Goal: Information Seeking & Learning: Learn about a topic

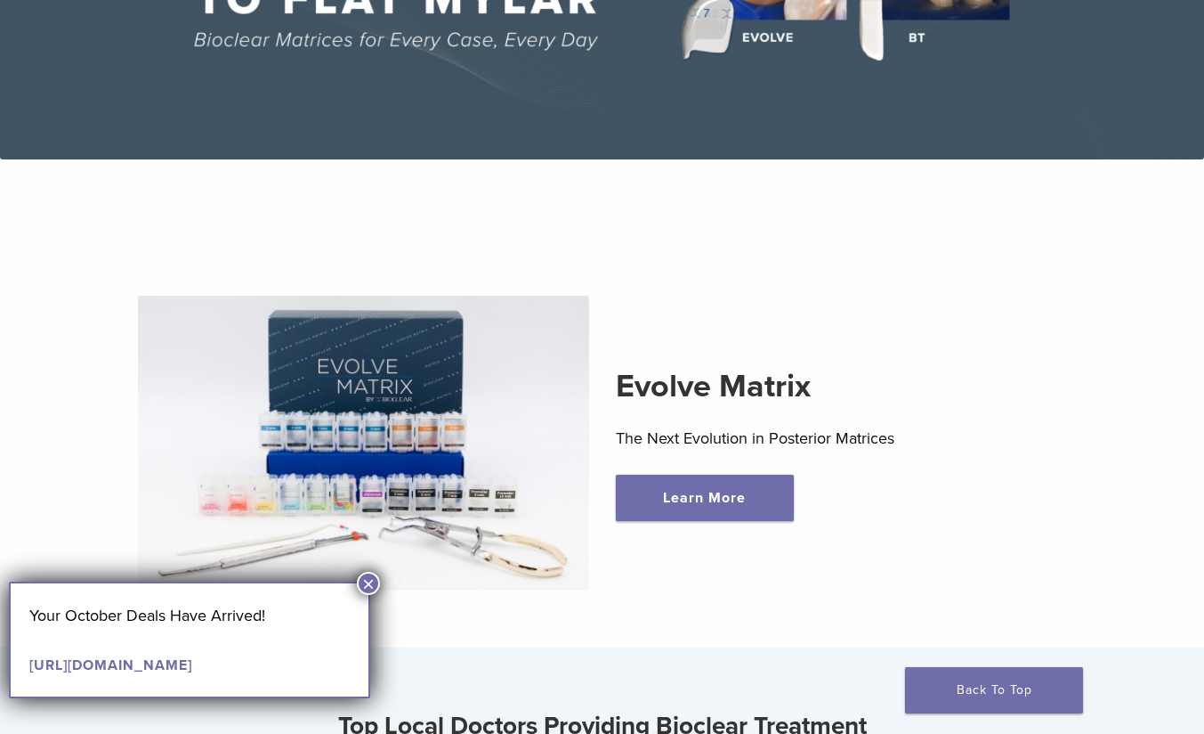
scroll to position [445, 0]
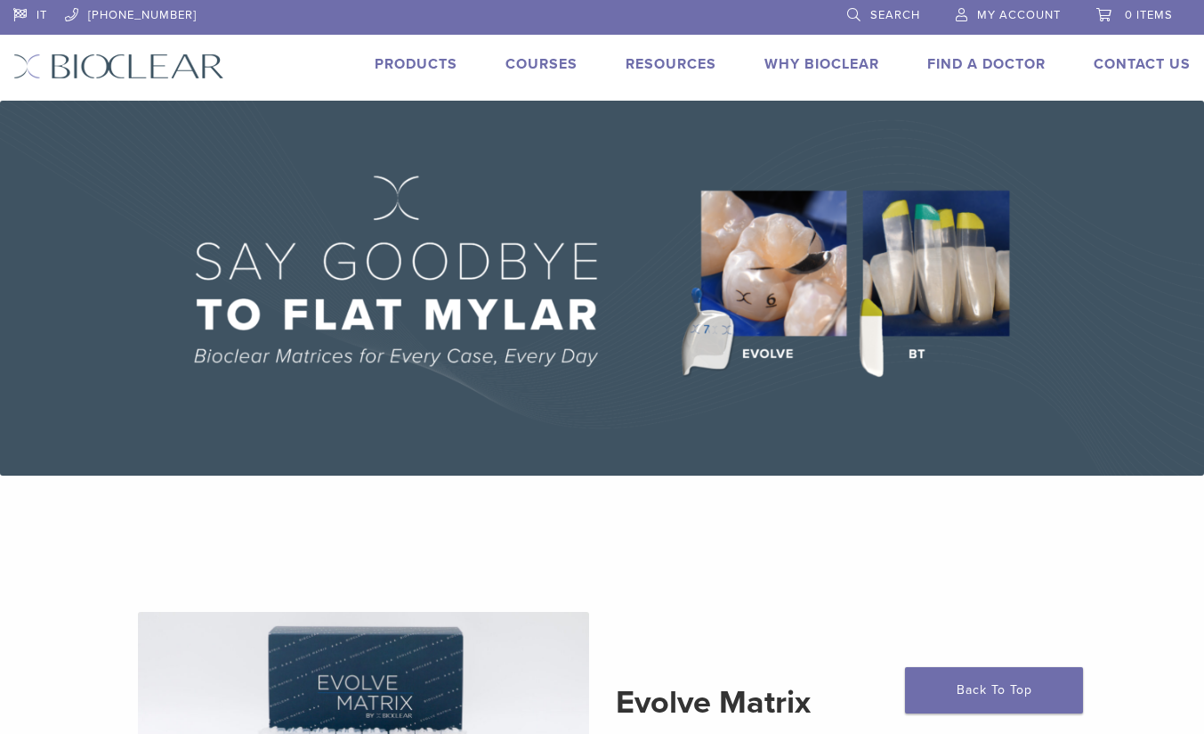
scroll to position [0, 0]
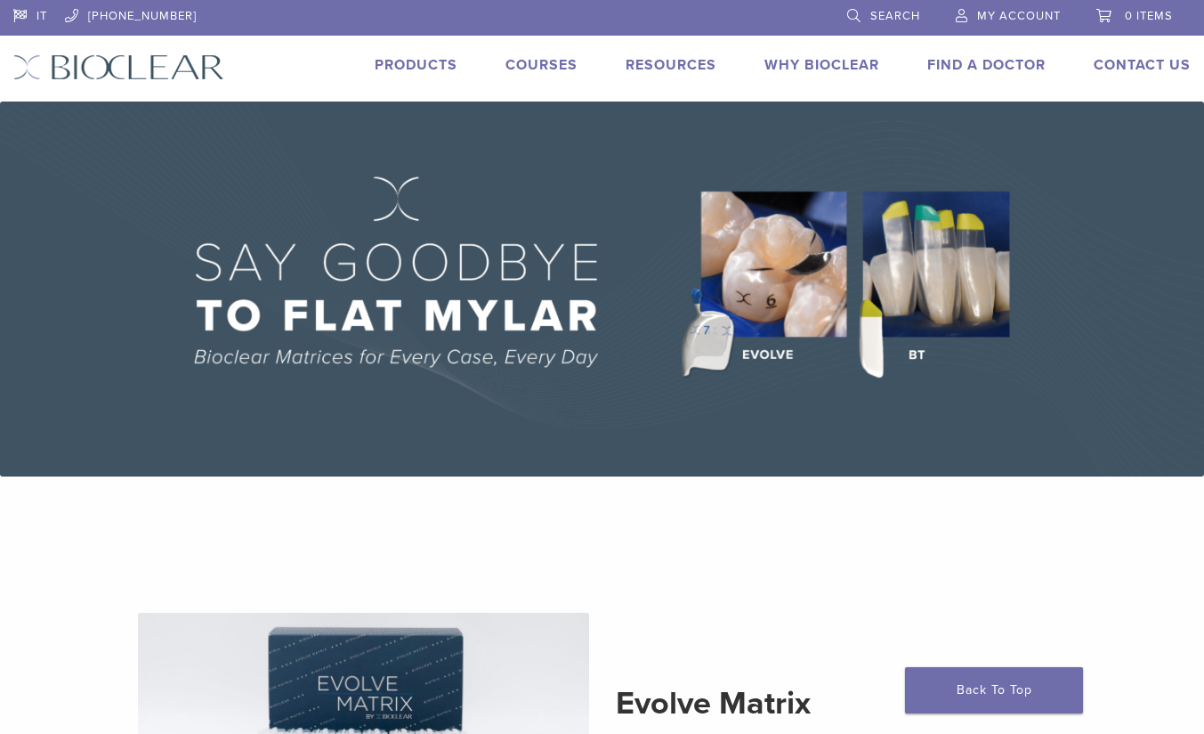
click at [914, 327] on img at bounding box center [602, 288] width 1204 height 375
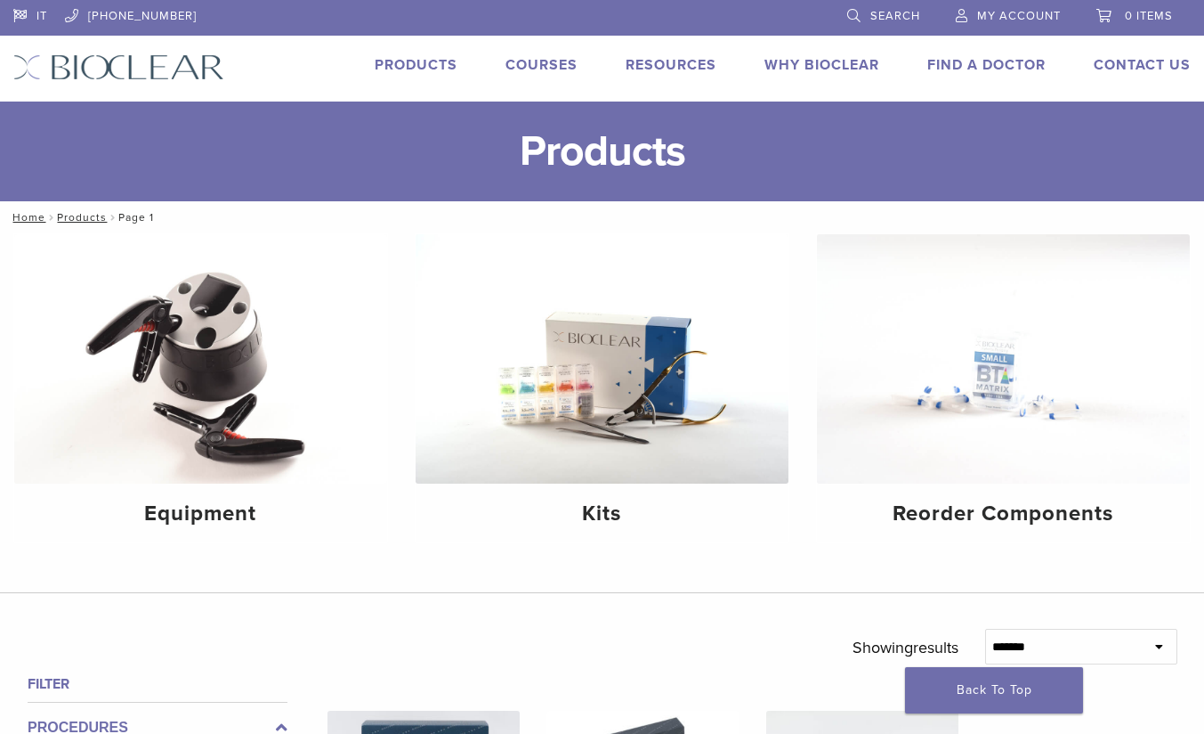
click at [554, 61] on link "Courses" at bounding box center [542, 65] width 72 height 18
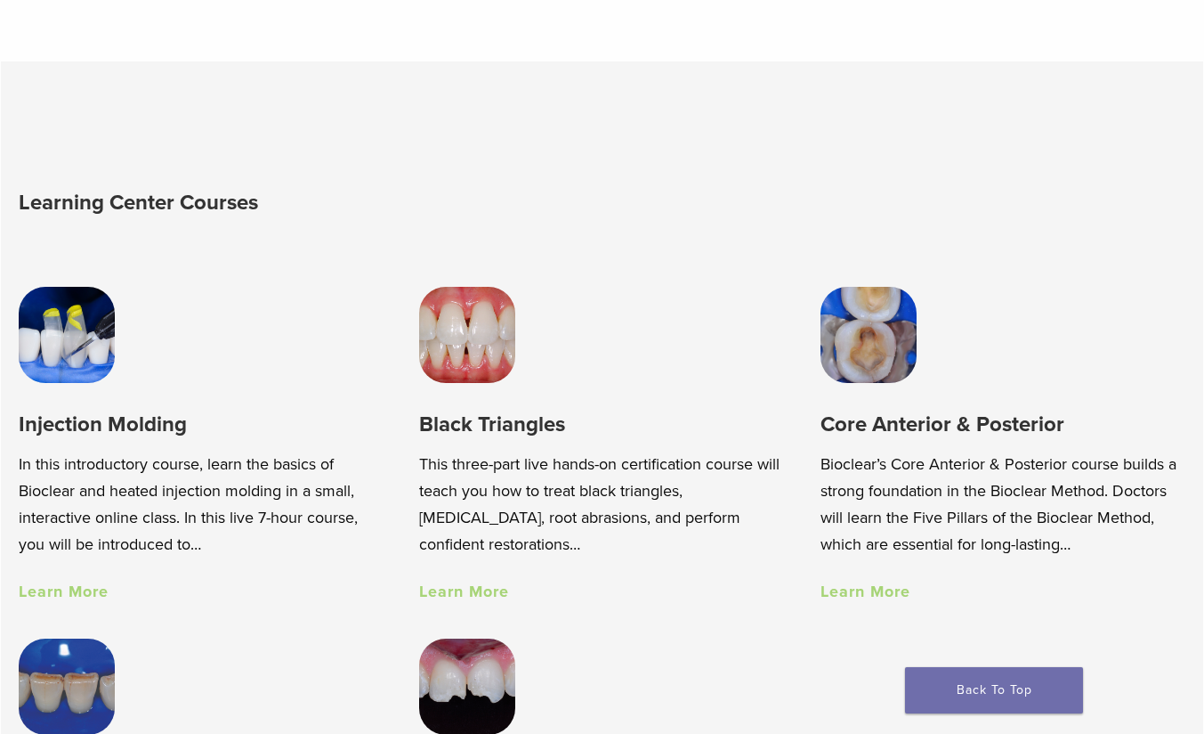
scroll to position [979, 0]
click at [458, 596] on link "Learn More" at bounding box center [464, 590] width 90 height 20
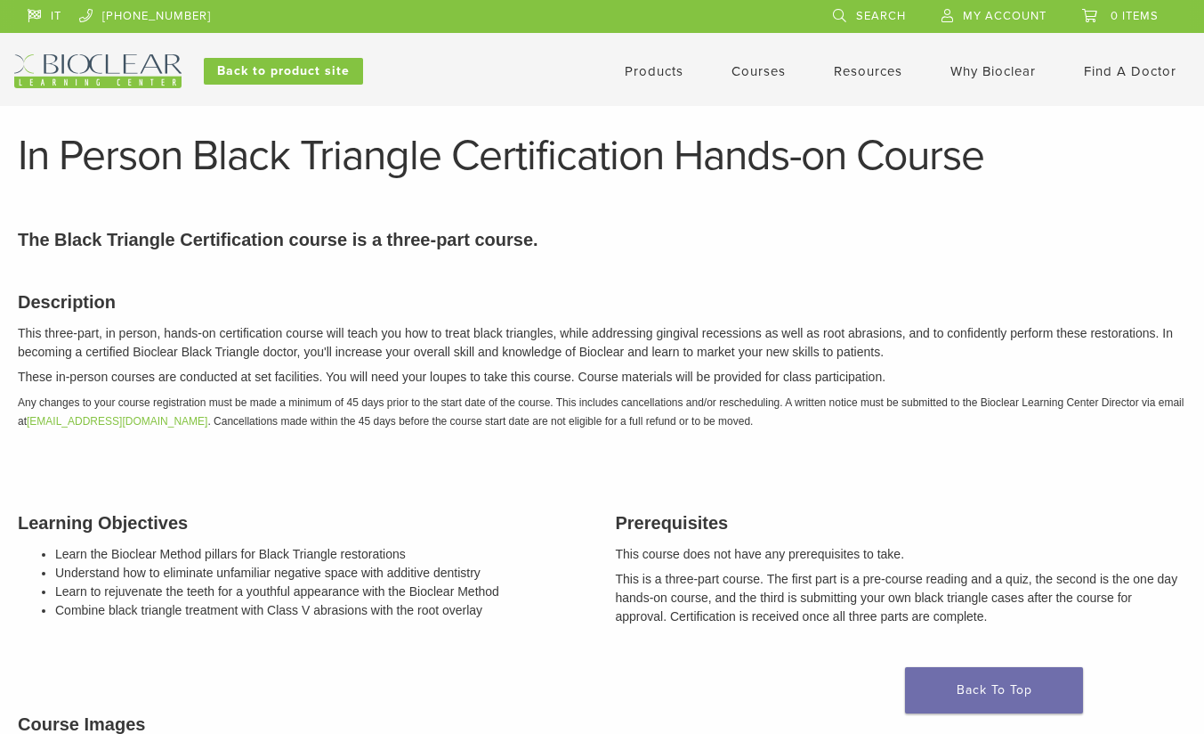
click at [661, 73] on link "Products" at bounding box center [654, 71] width 59 height 16
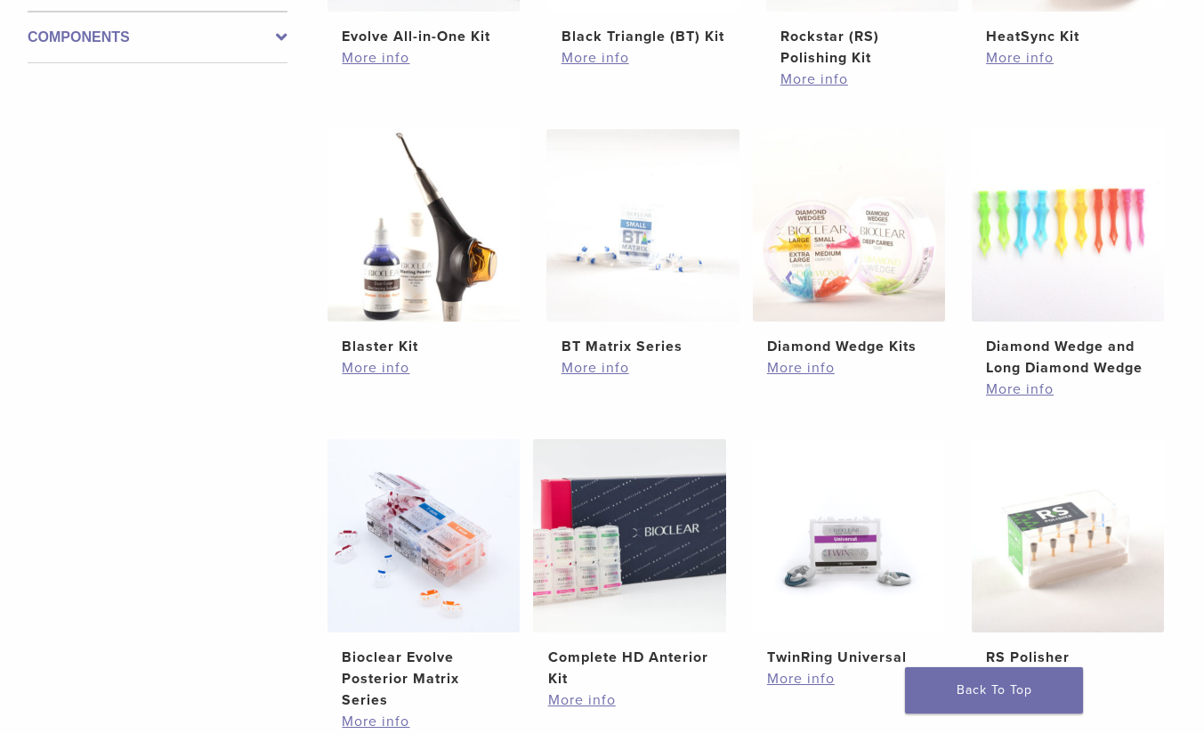
scroll to position [979, 0]
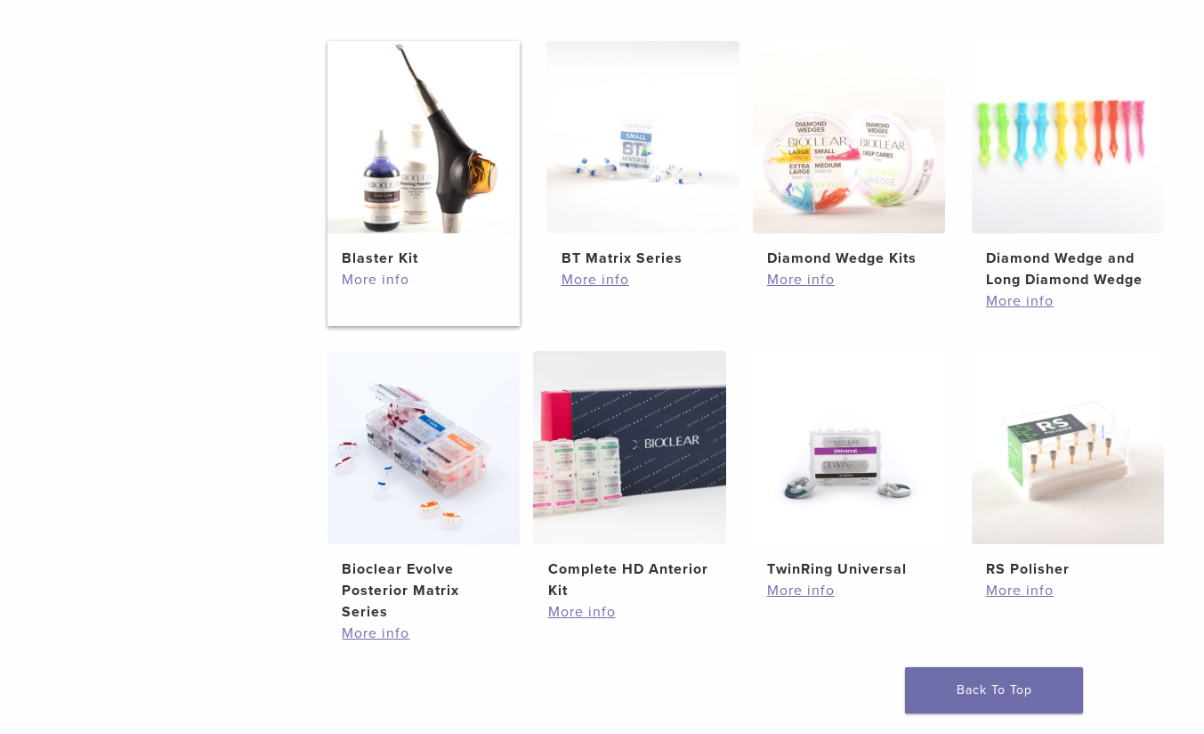
click at [374, 280] on link "More info" at bounding box center [424, 279] width 164 height 21
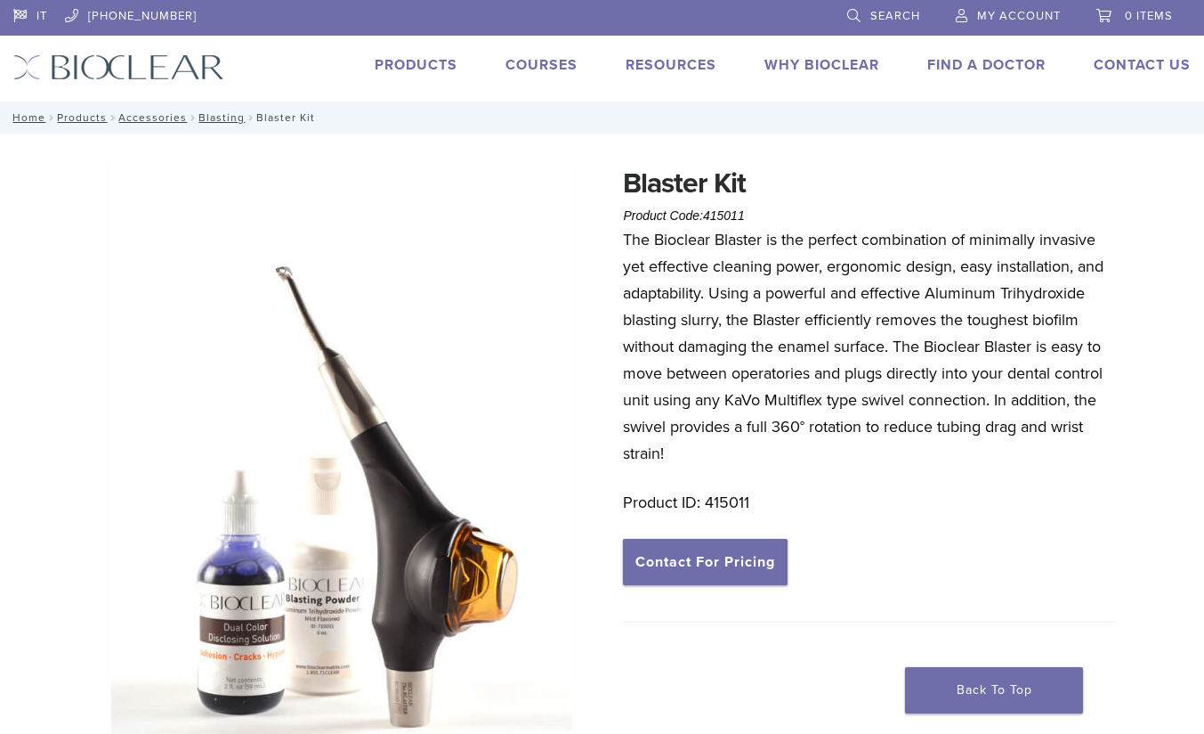
click at [165, 66] on img at bounding box center [118, 67] width 211 height 26
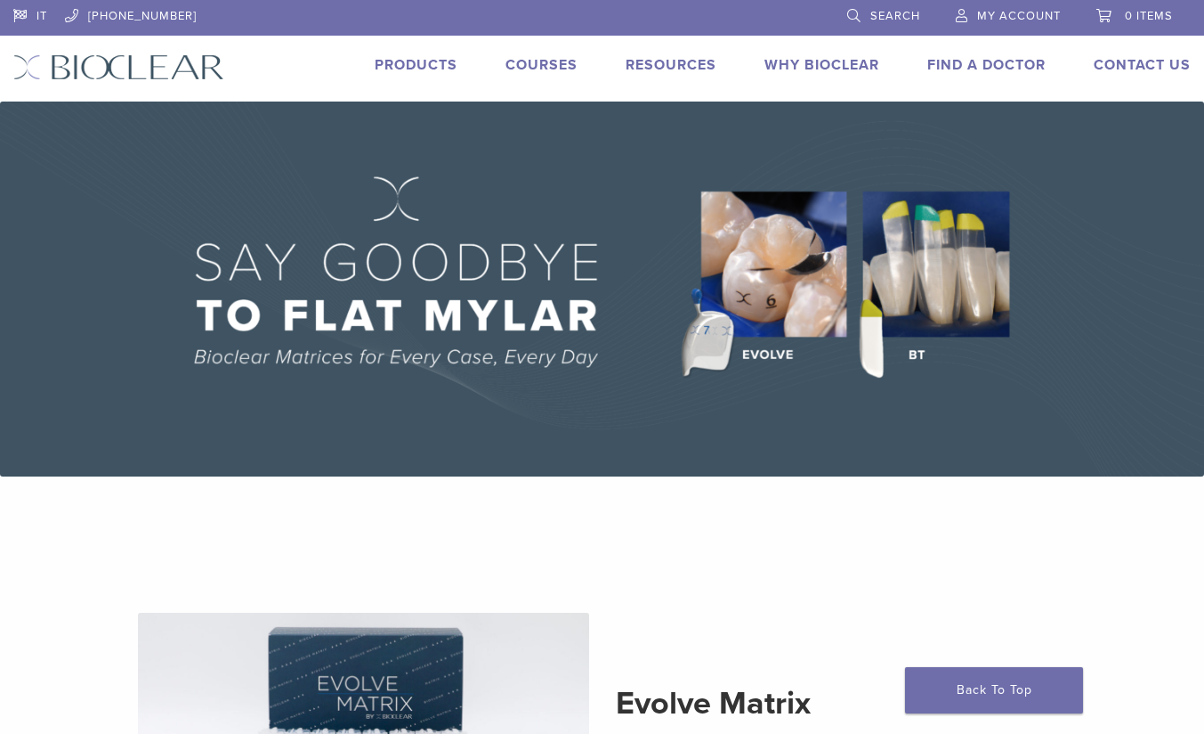
click at [753, 323] on img at bounding box center [602, 288] width 1204 height 375
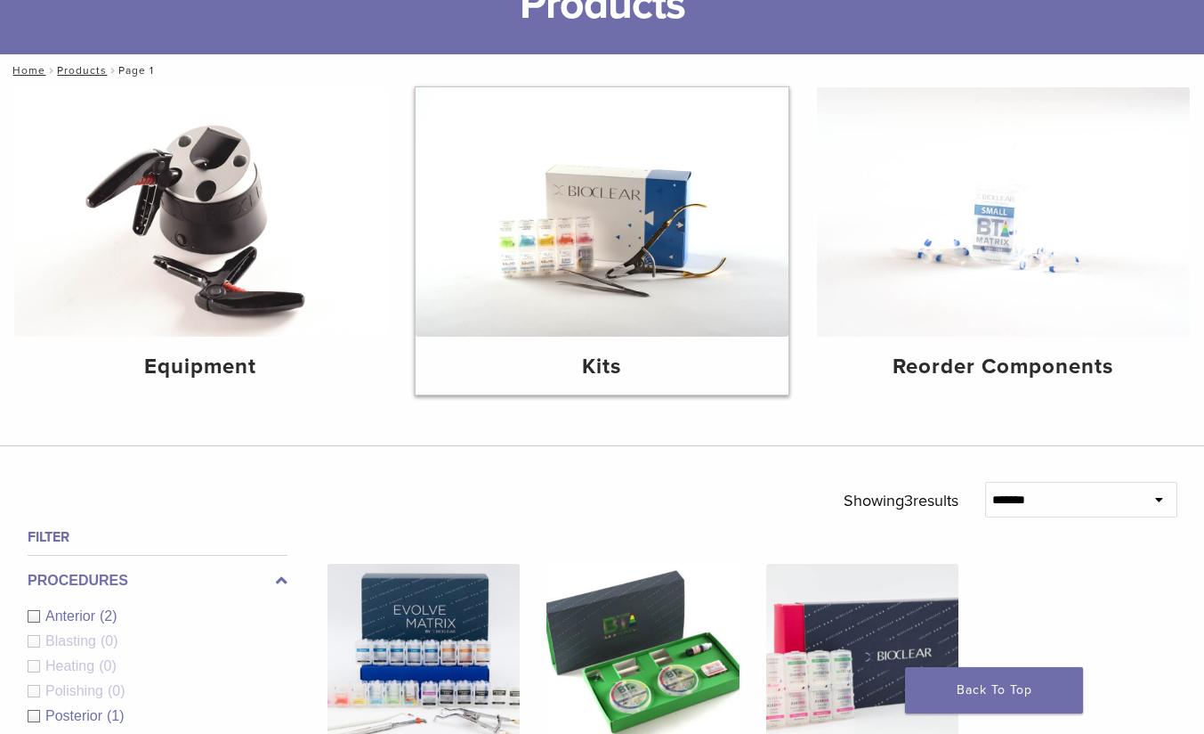
scroll to position [178, 0]
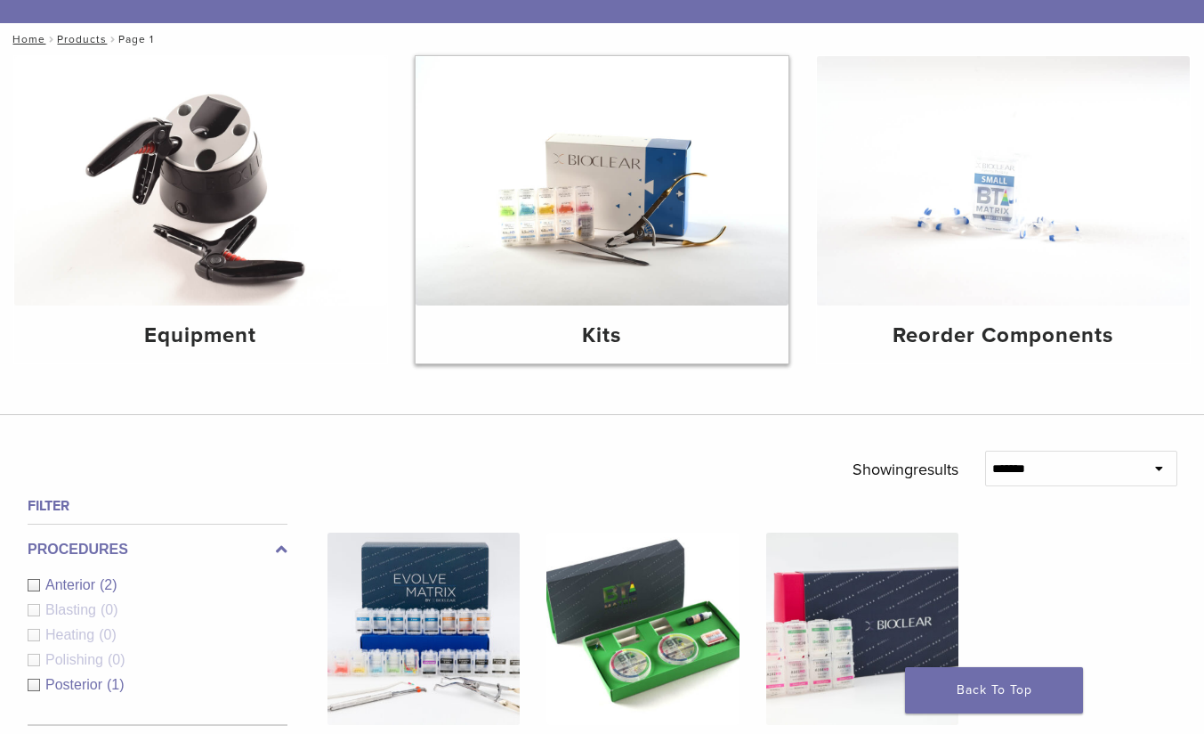
click at [607, 297] on img at bounding box center [602, 180] width 373 height 249
